Goal: Download file/media

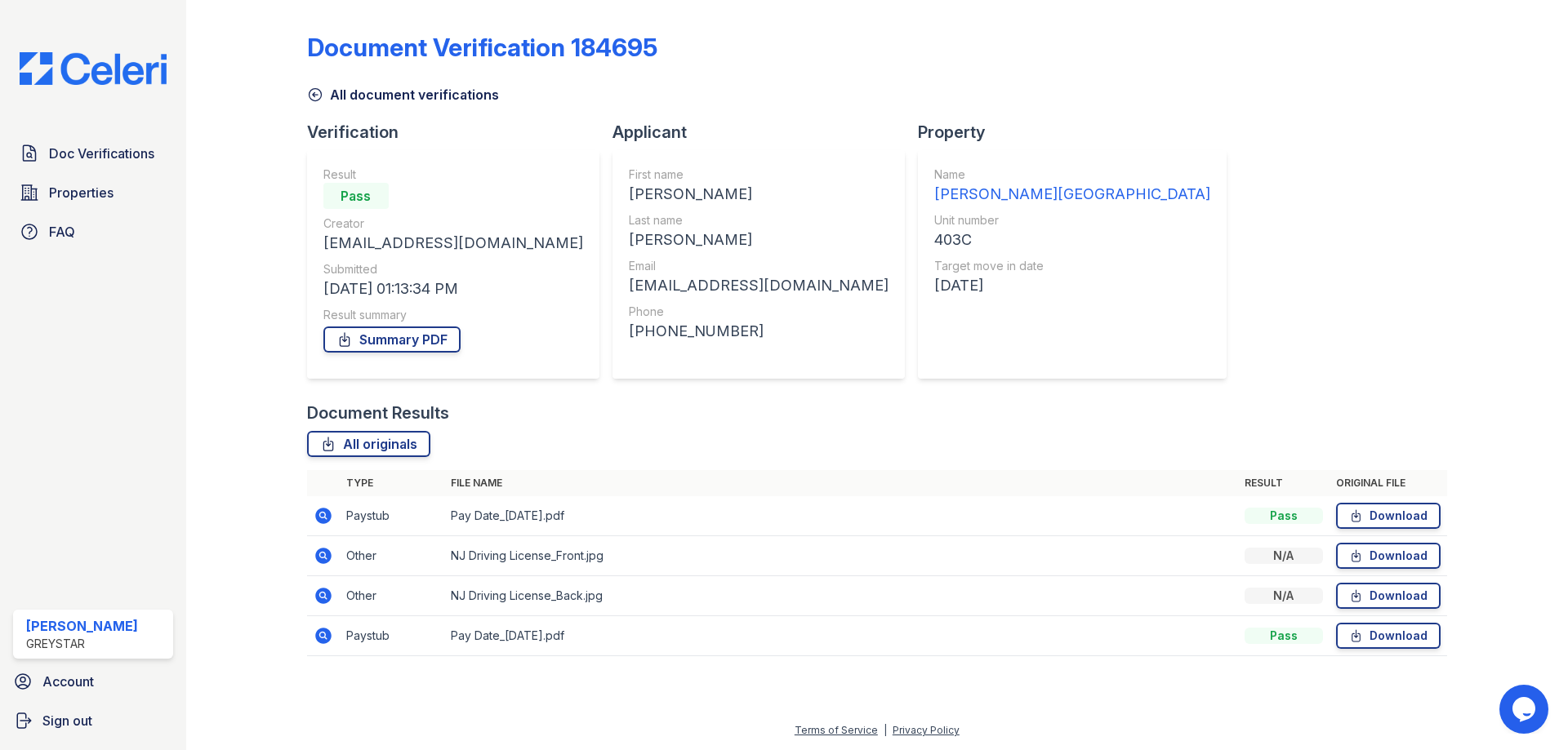
click at [327, 519] on icon at bounding box center [323, 516] width 16 height 16
click at [1371, 510] on link "Download" at bounding box center [1387, 515] width 105 height 26
click at [1374, 637] on link "Download" at bounding box center [1387, 635] width 105 height 26
click at [396, 345] on link "Summary PDF" at bounding box center [391, 339] width 137 height 26
click at [326, 558] on icon at bounding box center [323, 556] width 16 height 16
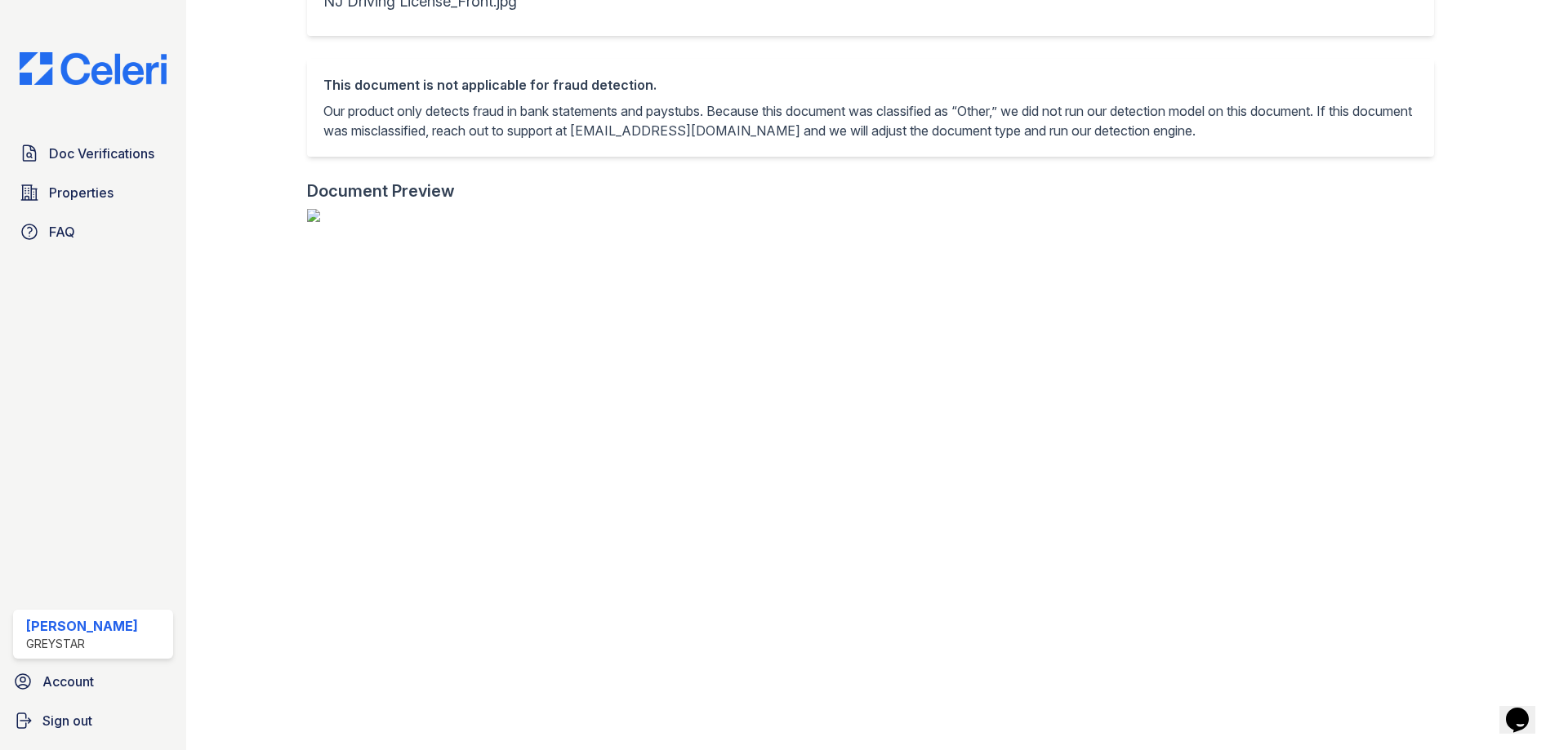
scroll to position [245, 0]
